Goal: Information Seeking & Learning: Learn about a topic

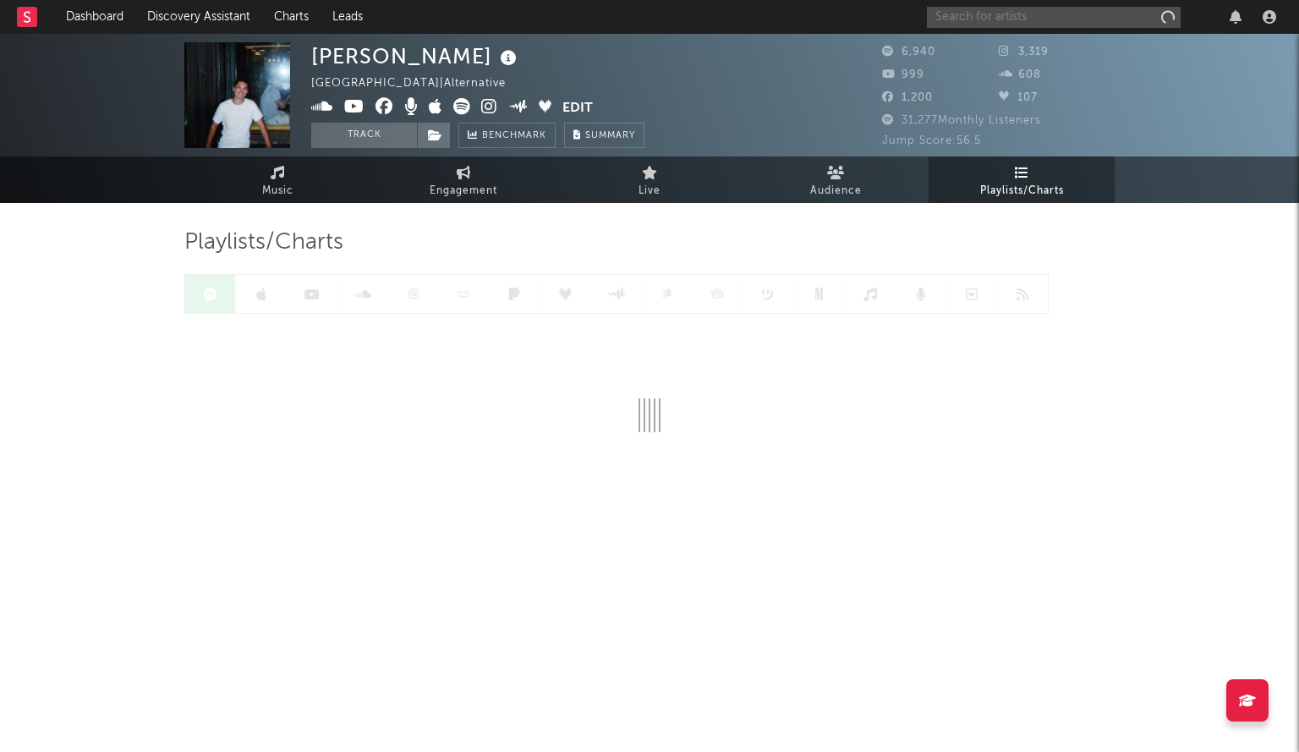
click at [949, 8] on input "text" at bounding box center [1054, 17] width 254 height 21
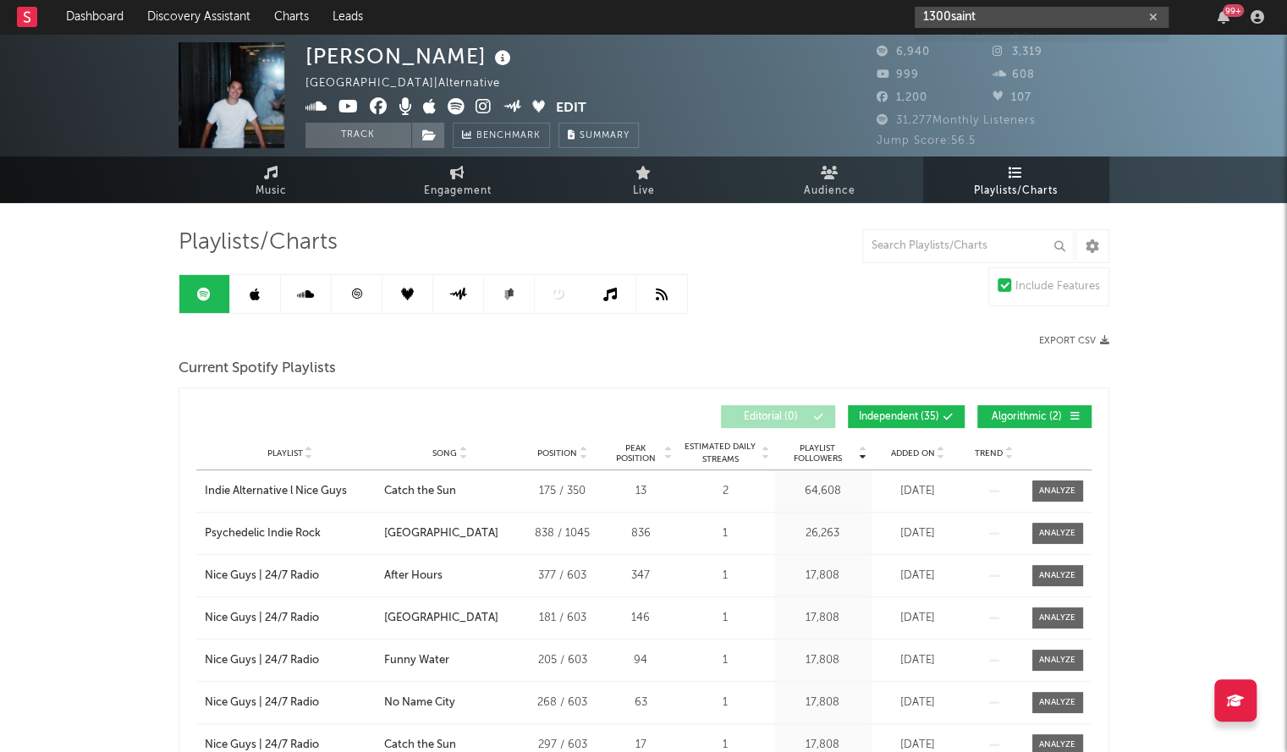
type input "1300saint"
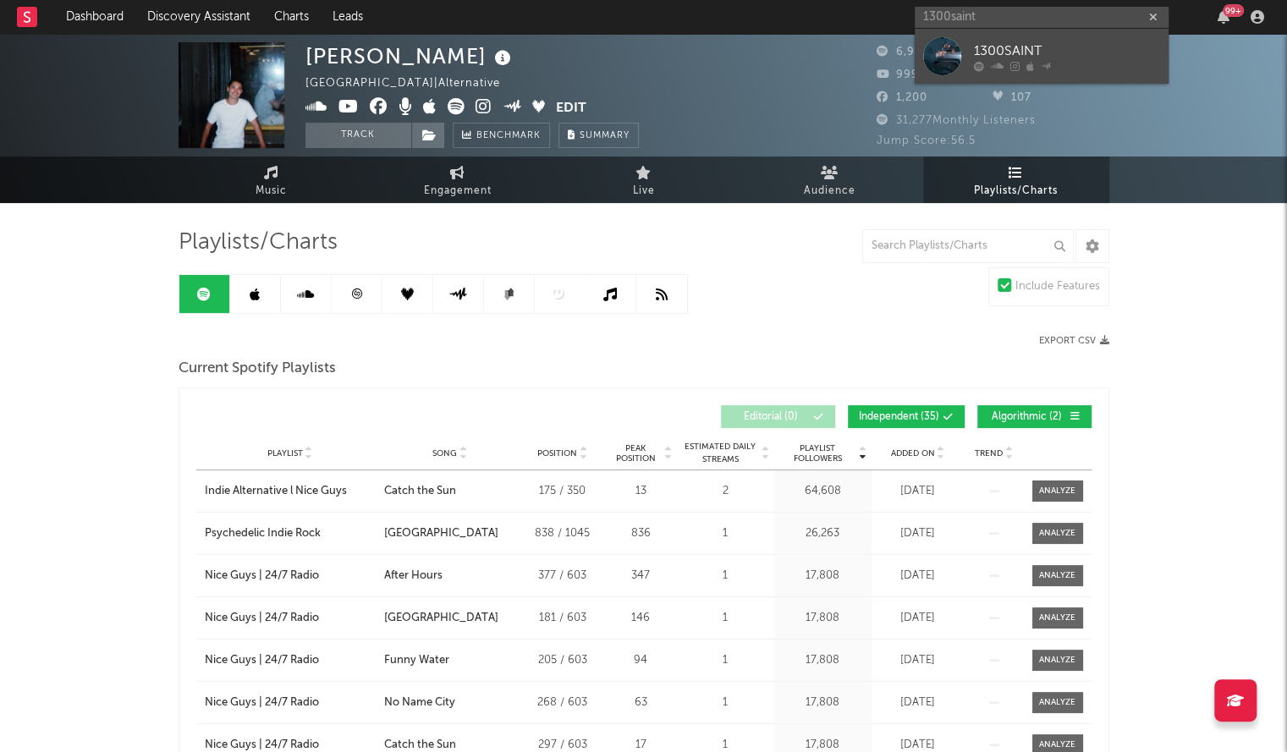
click at [953, 46] on div at bounding box center [942, 56] width 38 height 38
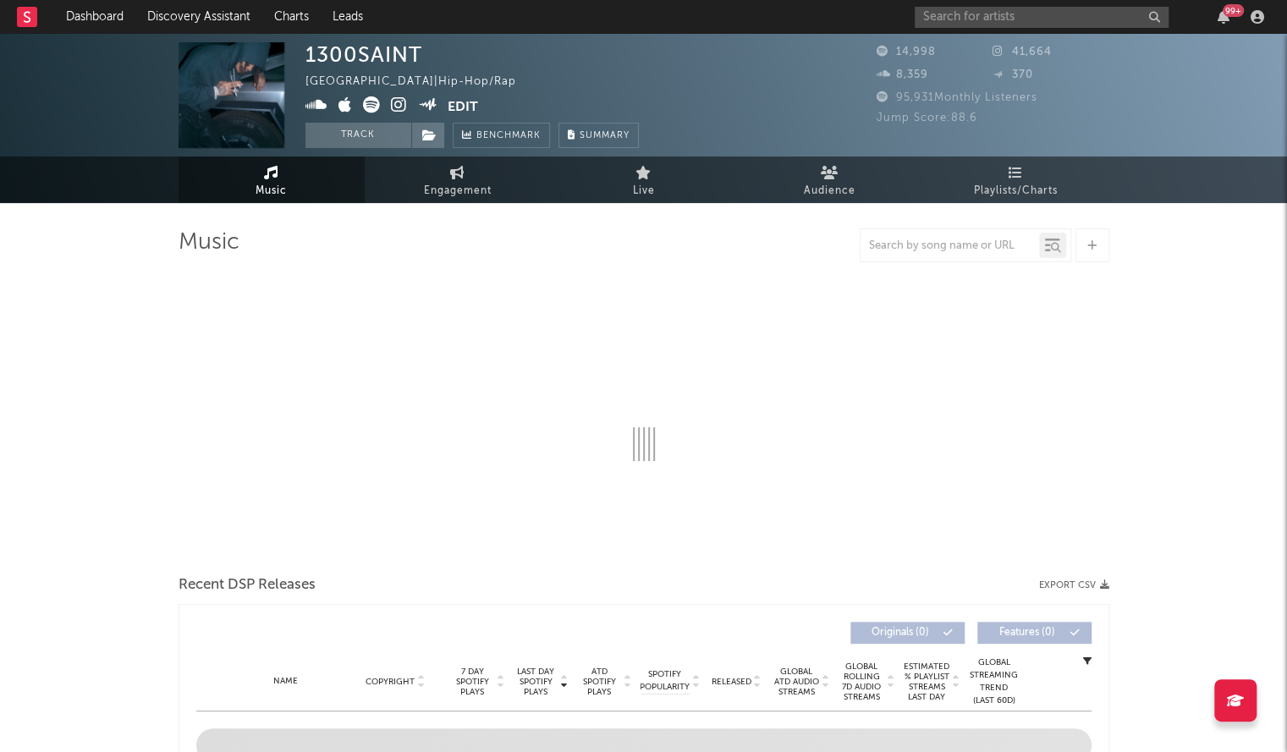
select select "6m"
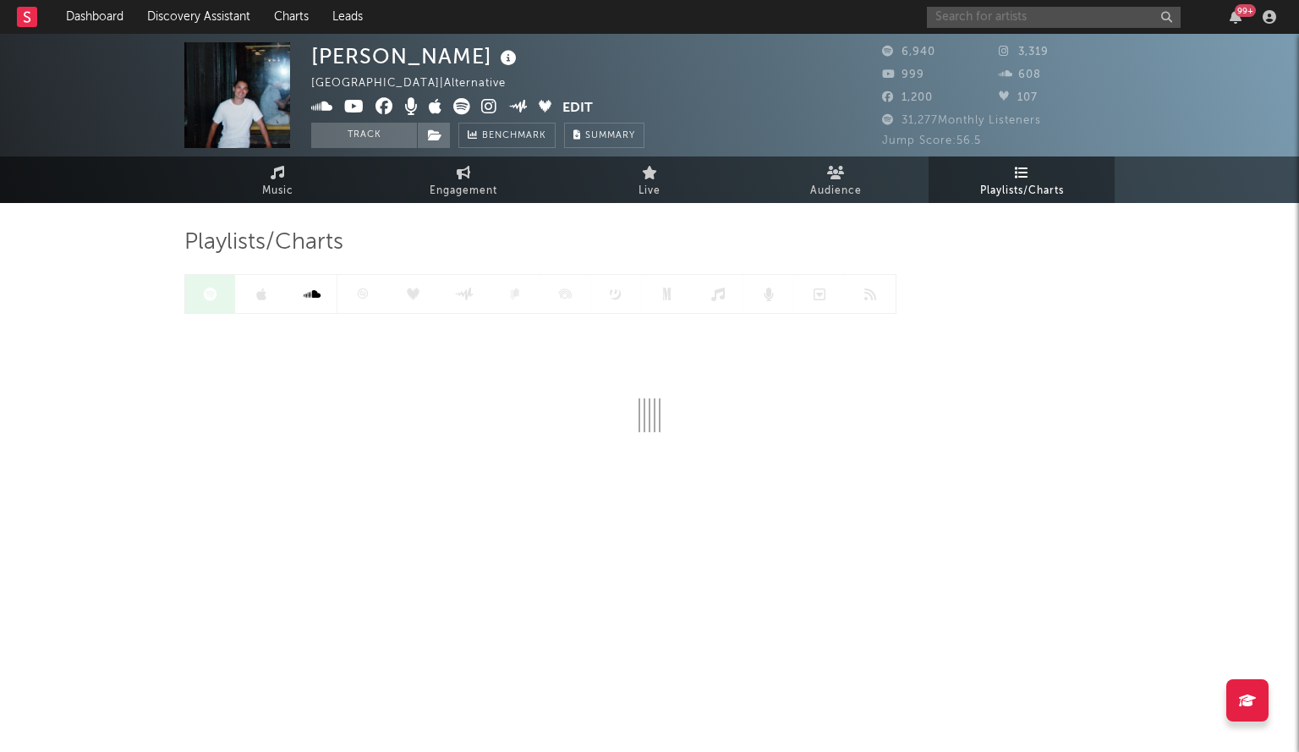
click at [985, 14] on input "text" at bounding box center [1054, 17] width 254 height 21
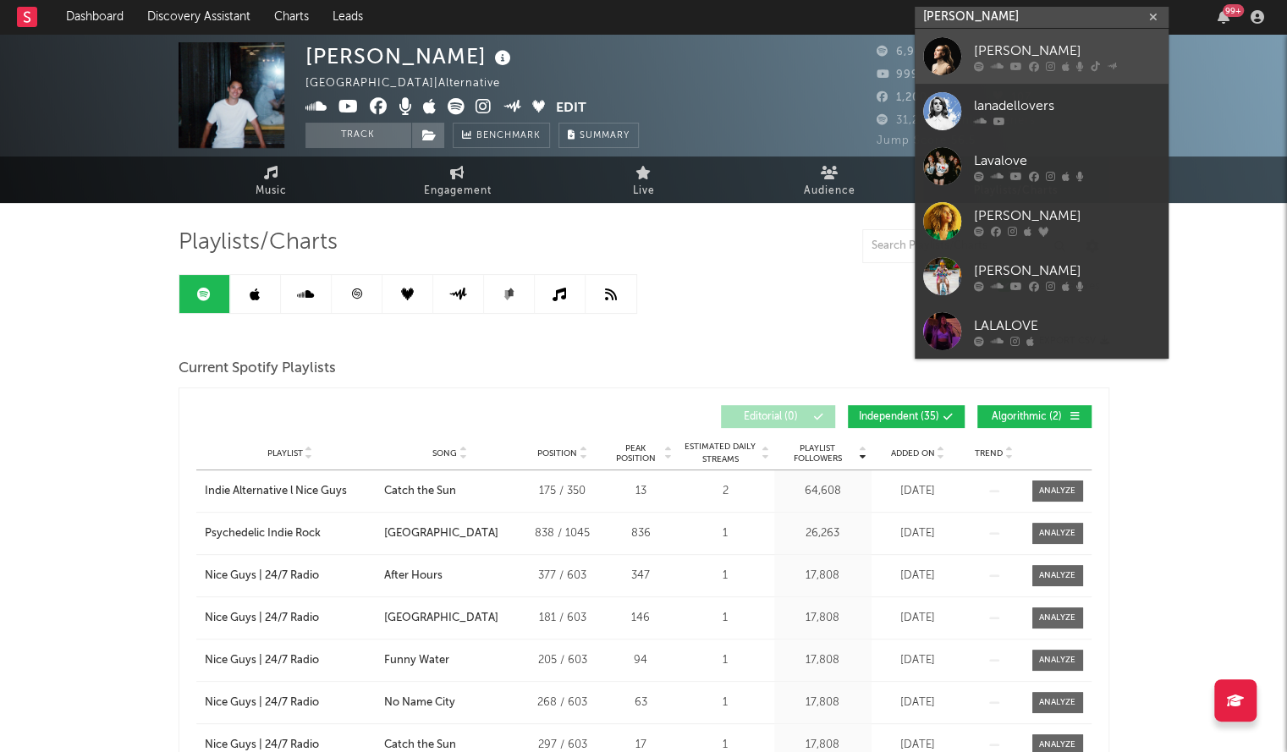
type input "[PERSON_NAME]"
click at [944, 53] on div at bounding box center [942, 56] width 38 height 38
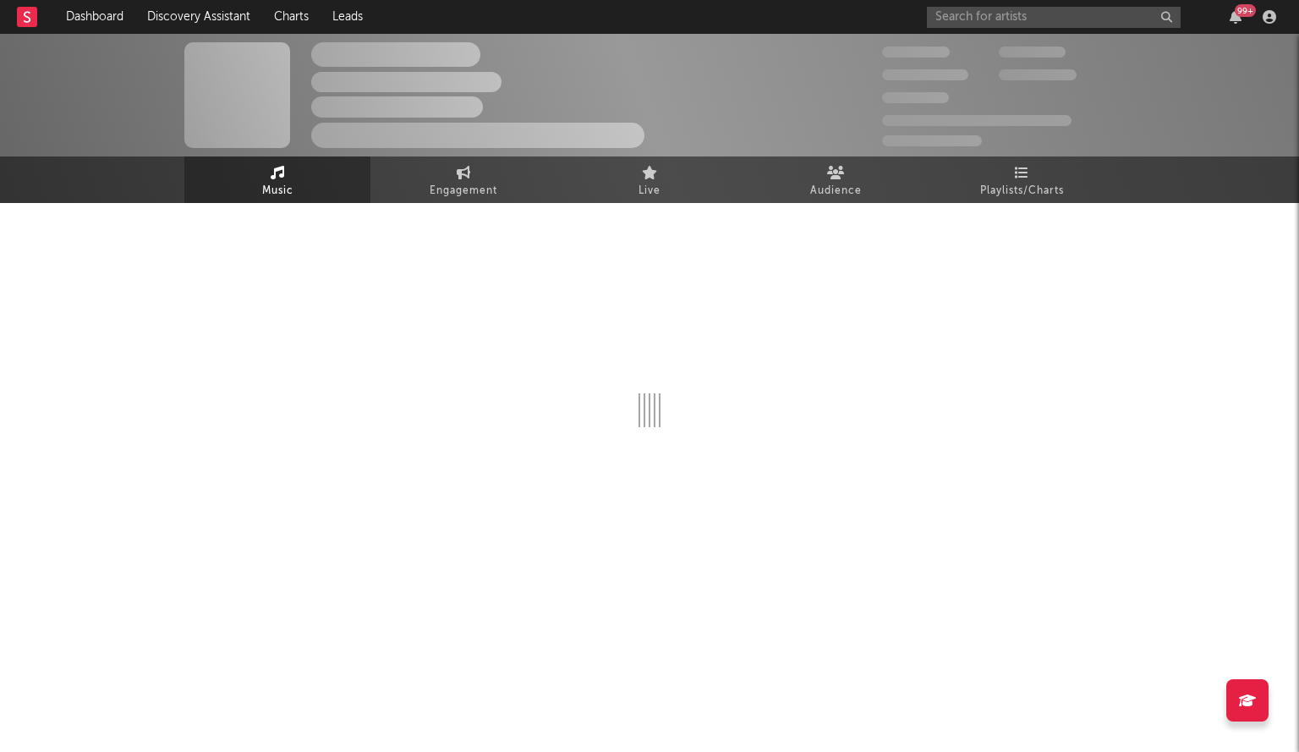
select select "1w"
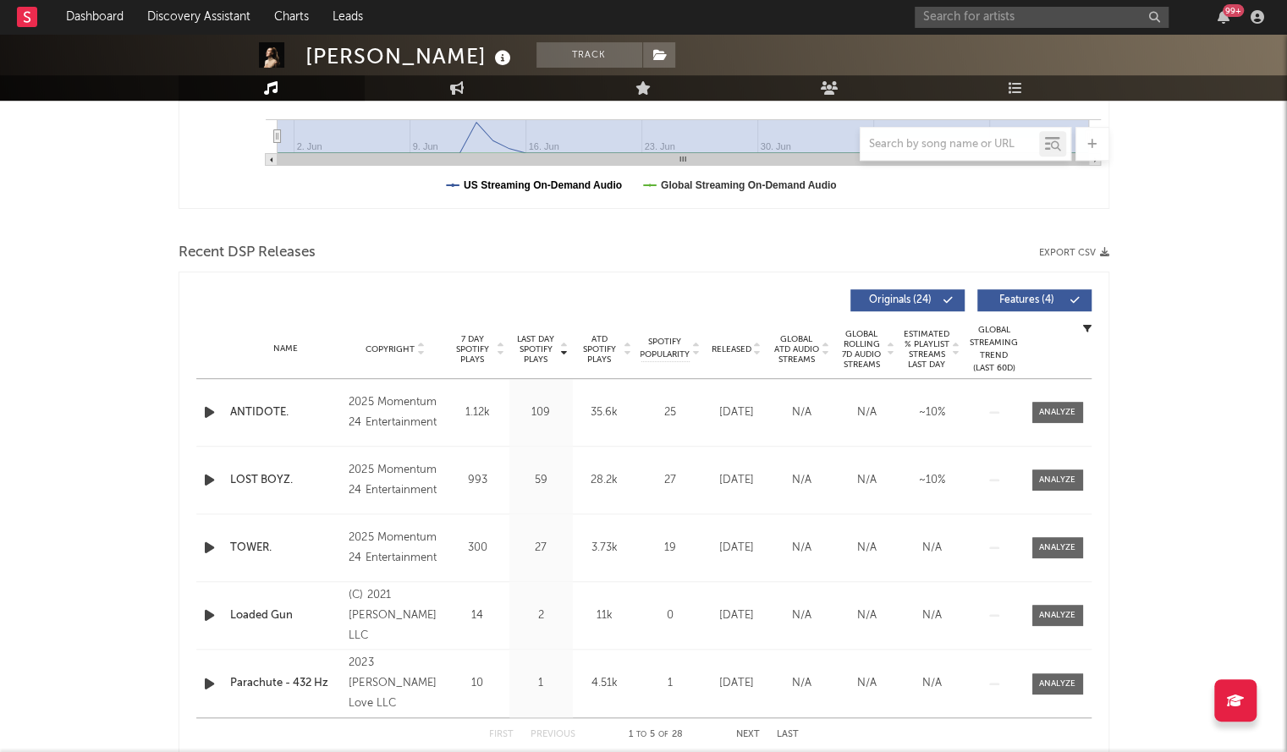
scroll to position [529, 0]
